Goal: Check status: Check status

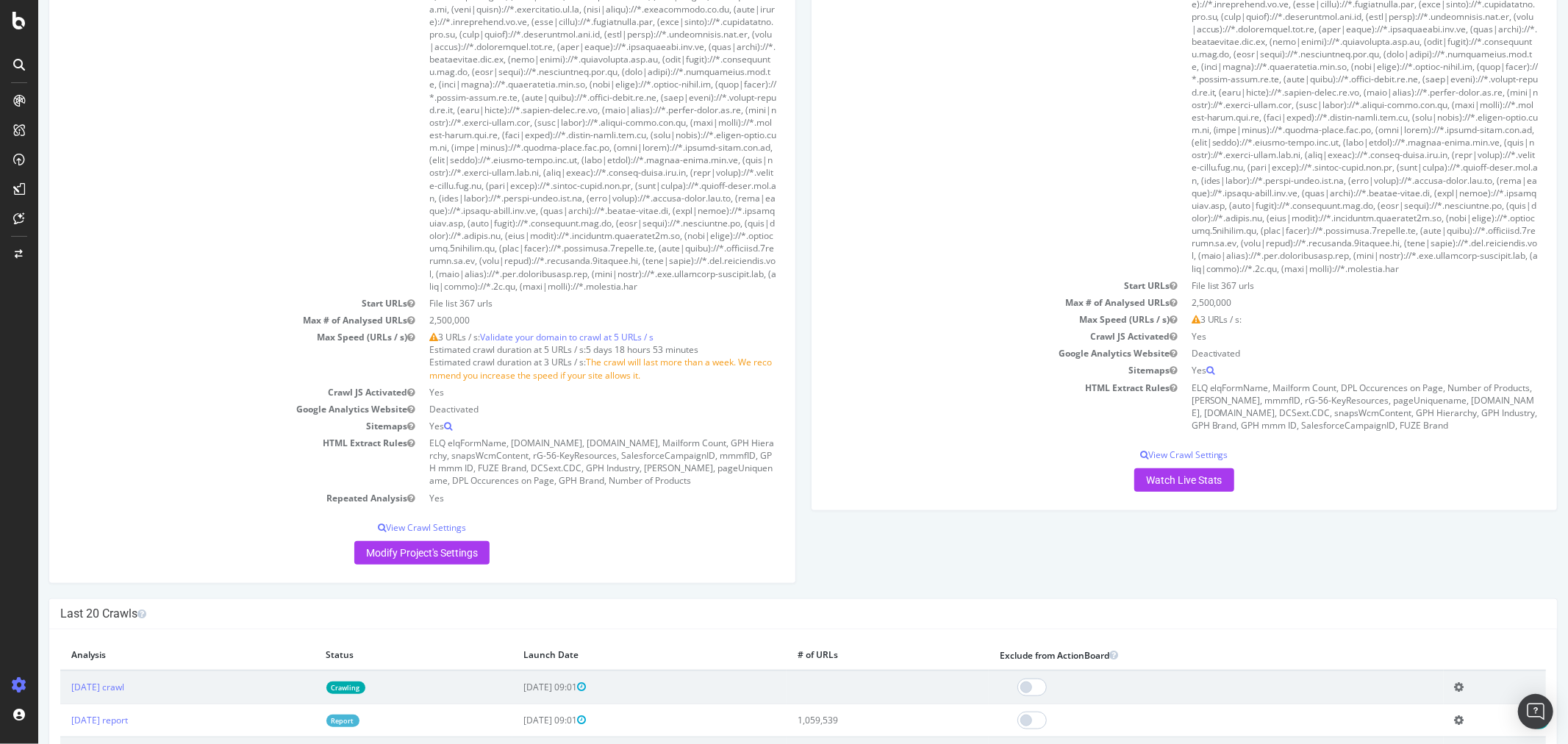
scroll to position [1224, 0]
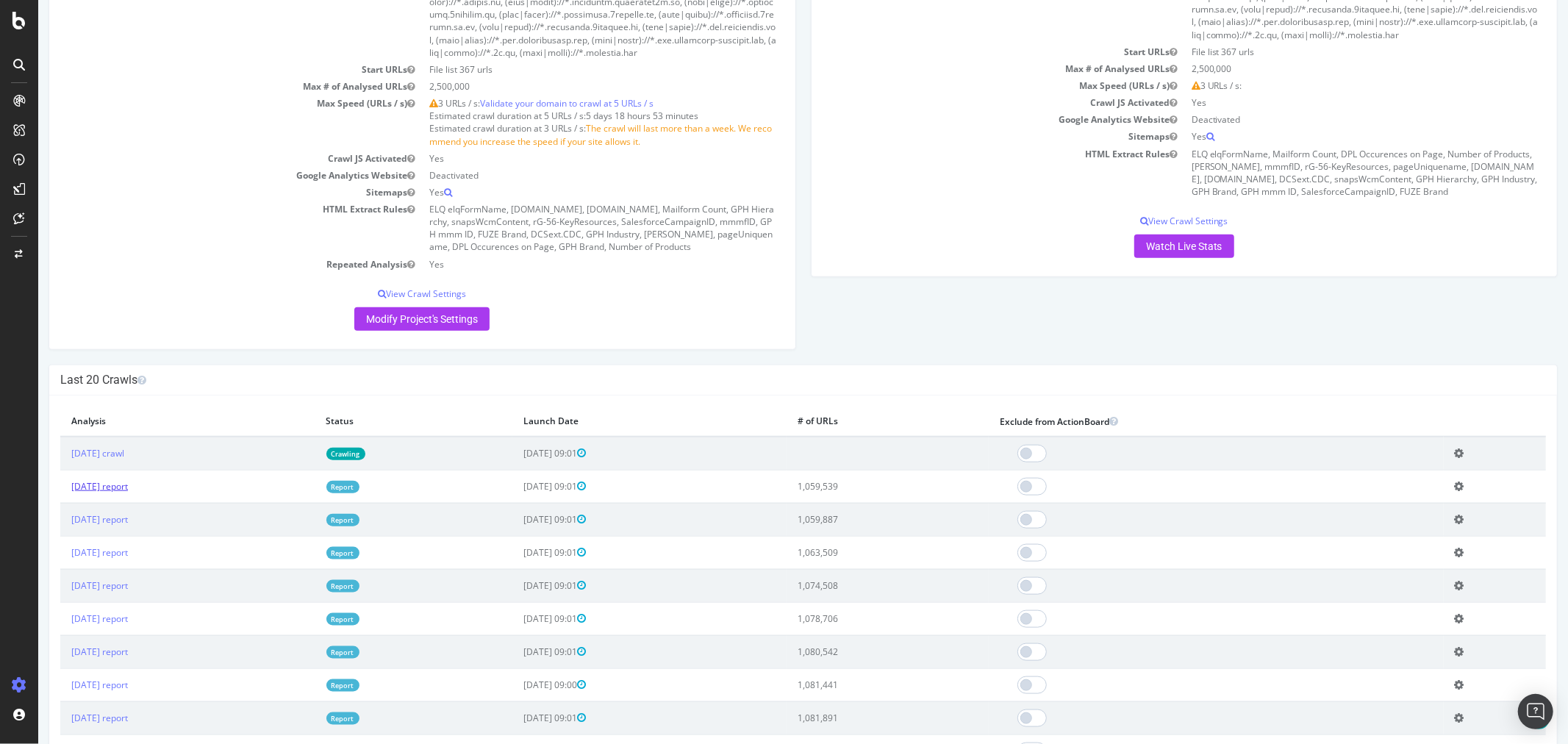
click at [127, 492] on link "[DATE] report" at bounding box center [99, 486] width 57 height 13
